Goal: Transaction & Acquisition: Purchase product/service

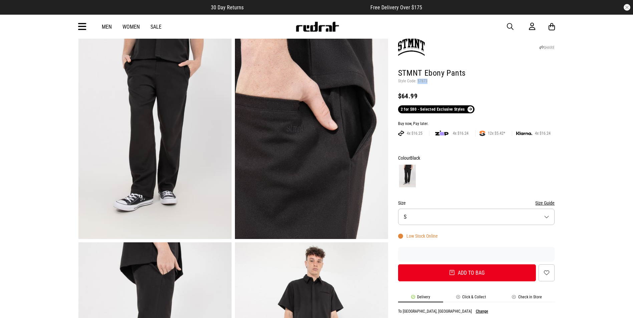
click at [511, 27] on span "button" at bounding box center [510, 27] width 7 height 8
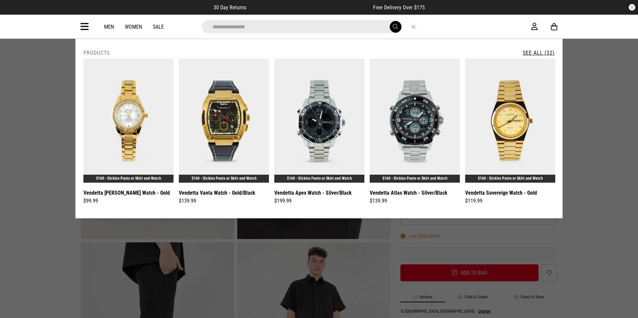
type input "**********"
click at [390, 21] on button "submit" at bounding box center [396, 27] width 12 height 12
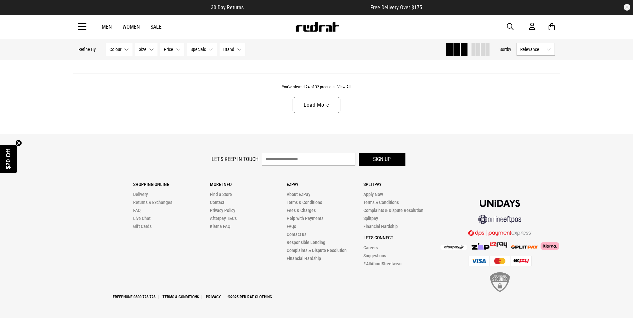
scroll to position [2006, 0]
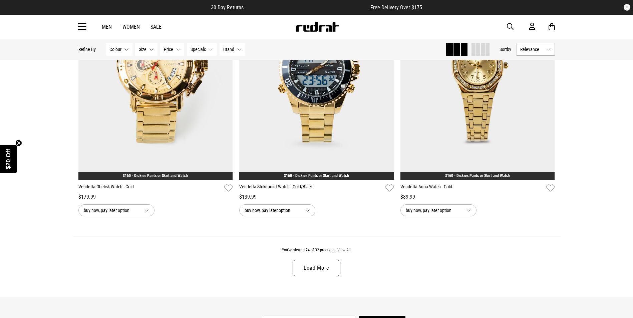
click at [343, 253] on button "View All" at bounding box center [344, 251] width 14 height 6
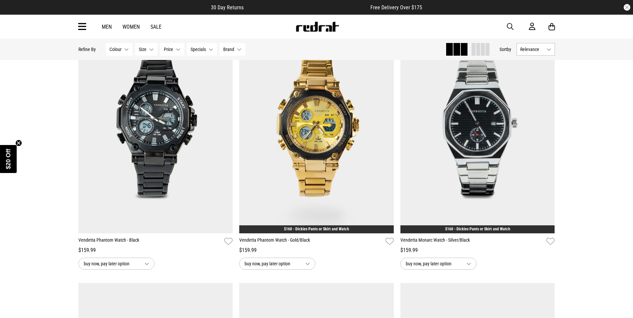
scroll to position [2248, 0]
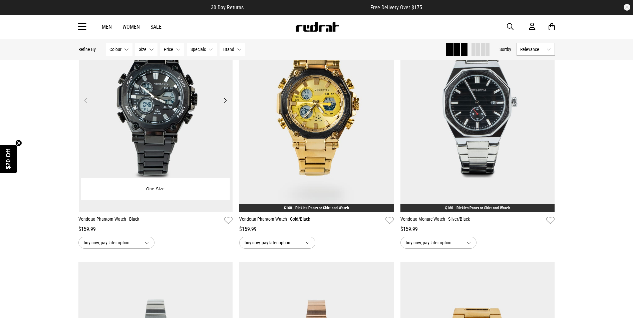
click at [154, 120] on img at bounding box center [156, 104] width 155 height 216
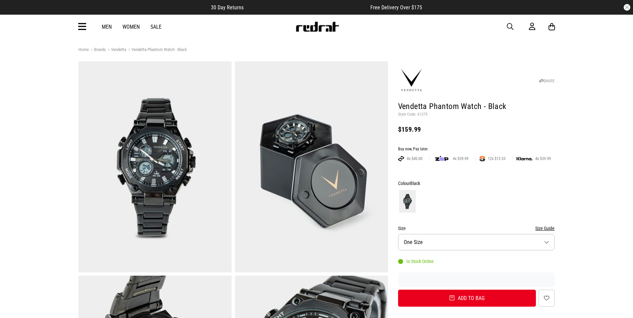
click at [340, 21] on div "Men Women Sale Sign in New Back Footwear Back Mens Back Womens Back Youth & Kid…" at bounding box center [316, 27] width 487 height 24
